Goal: Transaction & Acquisition: Purchase product/service

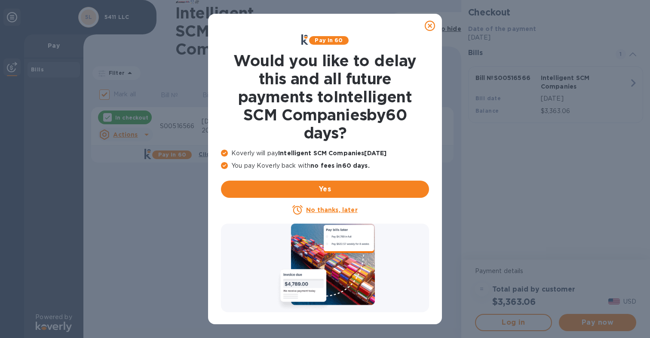
click at [321, 210] on u "No thanks, later" at bounding box center [331, 209] width 51 height 7
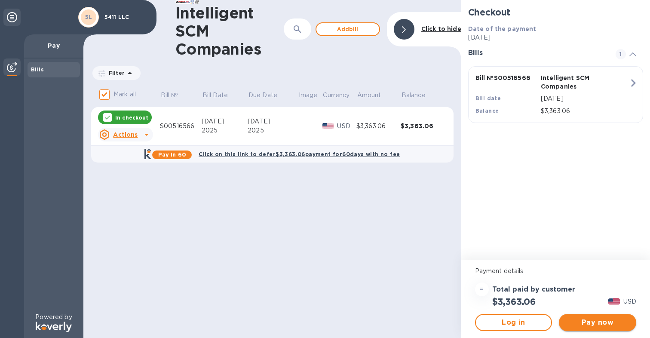
click at [590, 321] on span "Pay now" at bounding box center [598, 322] width 64 height 10
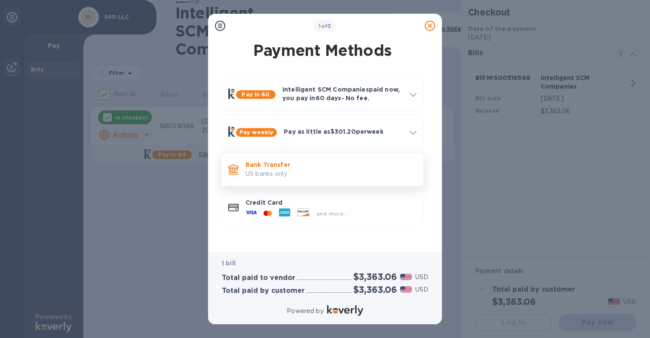
click at [305, 168] on p "Bank Transfer" at bounding box center [330, 164] width 171 height 9
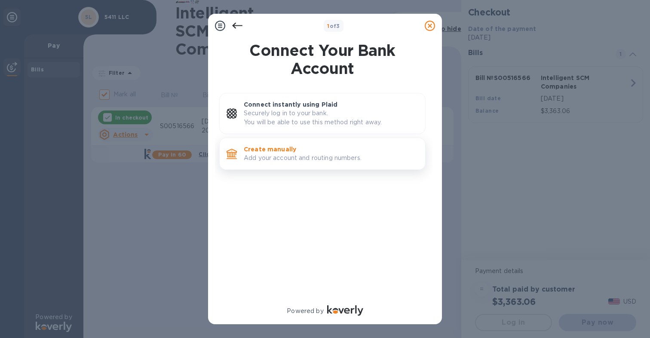
click at [278, 148] on p "Create manually" at bounding box center [331, 149] width 174 height 9
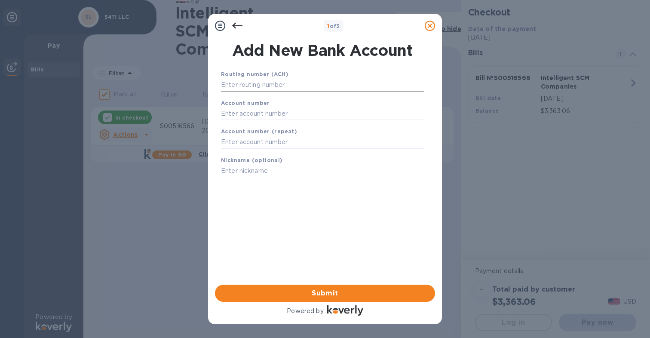
click at [246, 86] on input "text" at bounding box center [322, 85] width 203 height 13
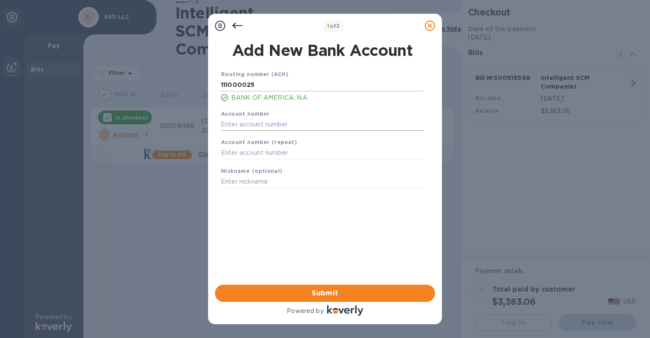
type input "111000025"
click at [237, 129] on input "text" at bounding box center [322, 124] width 203 height 13
type input "488060591414"
click at [235, 156] on input "text" at bounding box center [322, 153] width 203 height 13
type input "488060591414"
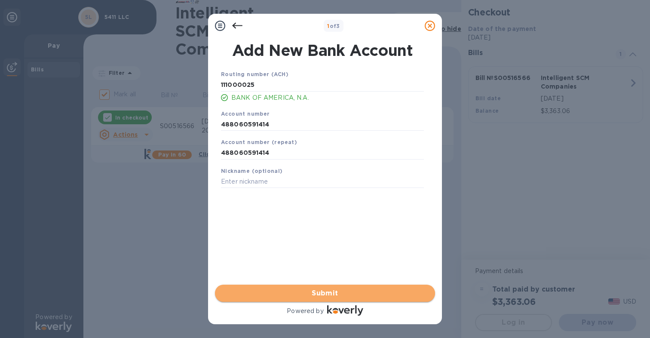
click at [305, 297] on span "Submit" at bounding box center [325, 293] width 206 height 10
